Goal: Information Seeking & Learning: Learn about a topic

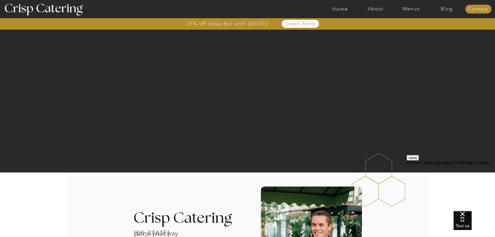
drag, startPoint x: 498, startPoint y: 132, endPoint x: 499, endPoint y: -23, distance: 155.4
click at [413, 7] on nav "Menus" at bounding box center [411, 8] width 36 height 5
click at [399, 31] on nav "Winter (Sep-Feb)" at bounding box center [410, 30] width 43 height 5
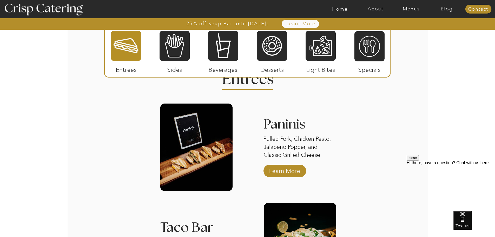
scroll to position [638, 0]
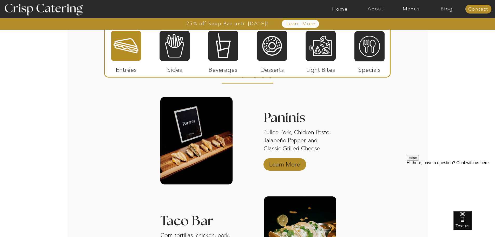
click at [294, 164] on p "Learn More" at bounding box center [284, 162] width 35 height 15
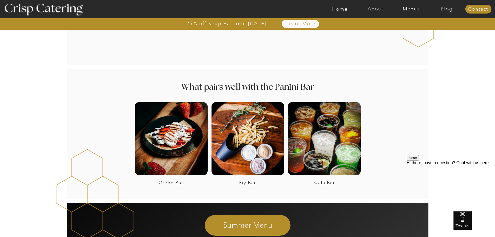
scroll to position [629, 0]
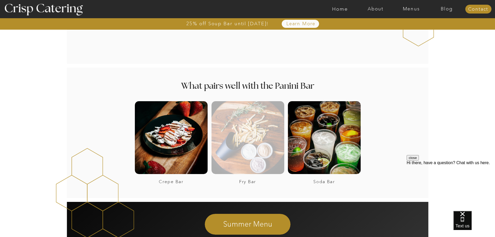
click at [240, 152] on div at bounding box center [247, 137] width 73 height 73
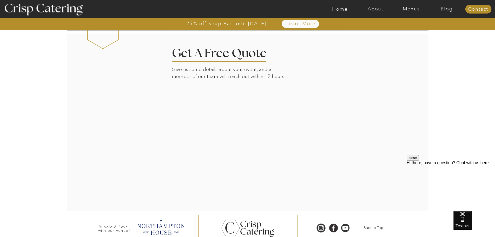
scroll to position [703, 0]
